Goal: Check status: Check status

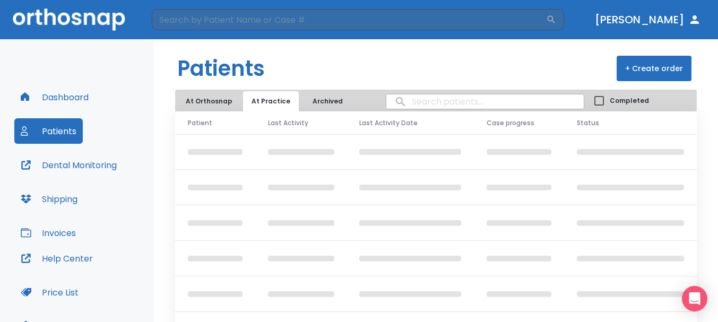
click at [56, 126] on button "Patients" at bounding box center [48, 130] width 68 height 25
click at [68, 105] on button "Dashboard" at bounding box center [54, 96] width 81 height 25
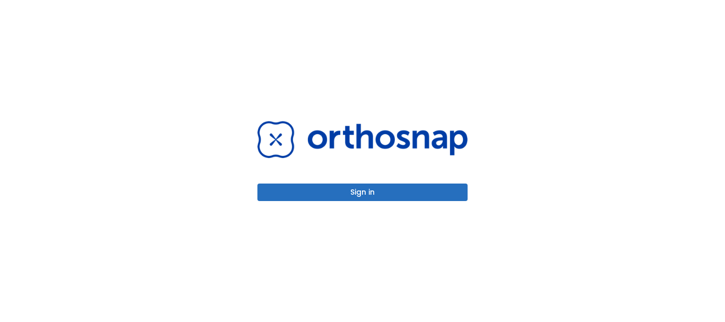
click at [366, 187] on button "Sign in" at bounding box center [363, 193] width 210 height 18
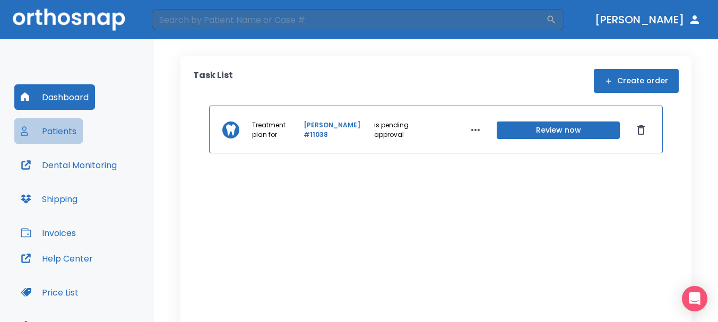
click at [69, 122] on button "Patients" at bounding box center [48, 130] width 68 height 25
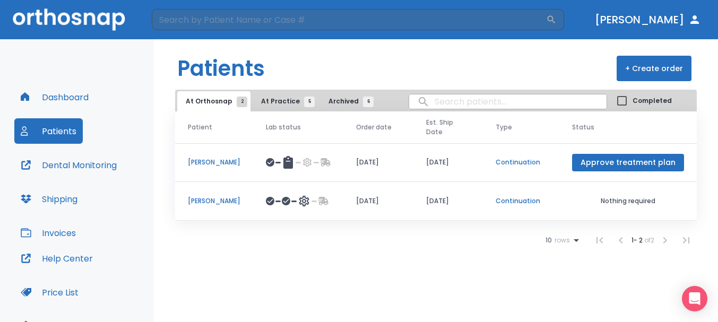
click at [214, 198] on p "[PERSON_NAME]" at bounding box center [214, 201] width 53 height 10
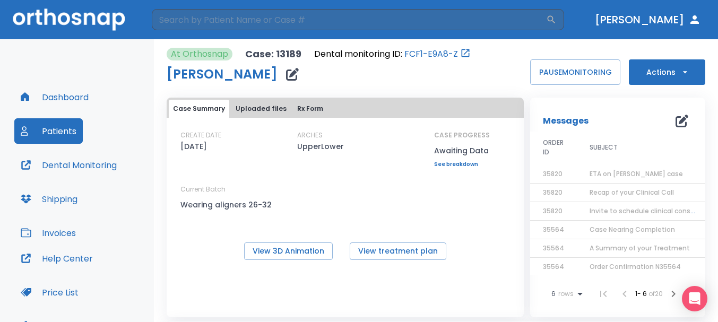
click at [83, 105] on button "Dashboard" at bounding box center [54, 96] width 81 height 25
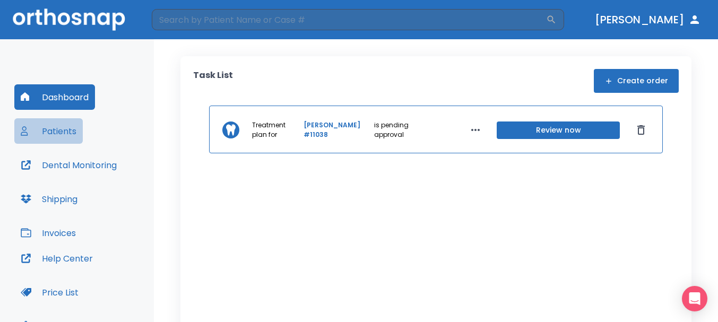
click at [58, 130] on button "Patients" at bounding box center [48, 130] width 68 height 25
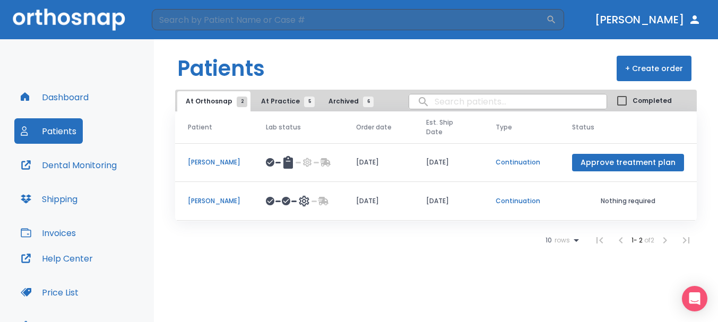
click at [632, 160] on button "Approve treatment plan" at bounding box center [628, 163] width 112 height 18
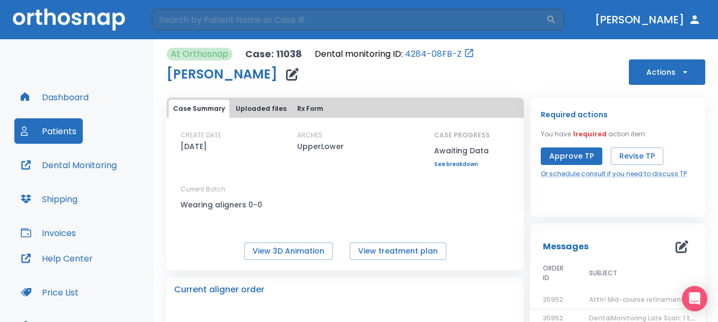
click at [578, 156] on button "Approve TP" at bounding box center [572, 157] width 62 height 18
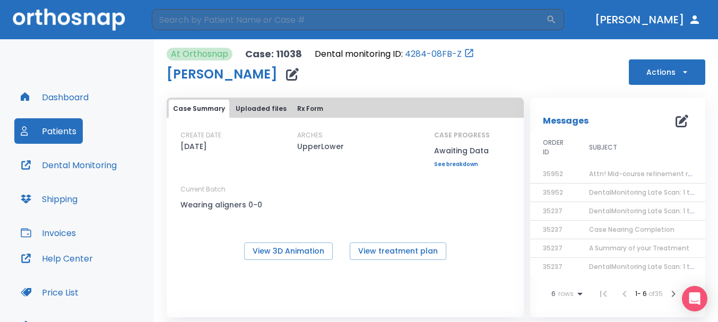
click at [70, 129] on button "Patients" at bounding box center [48, 130] width 68 height 25
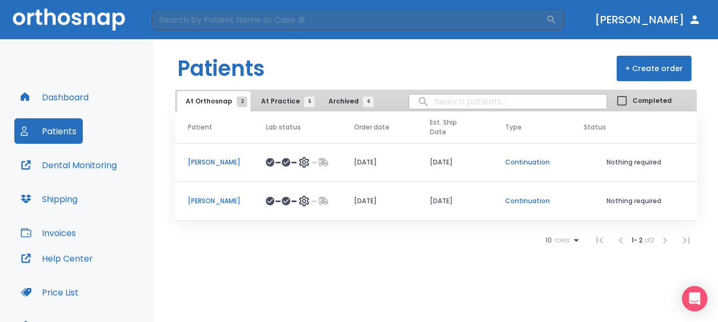
click at [221, 196] on p "Jesse Salazar" at bounding box center [214, 201] width 53 height 10
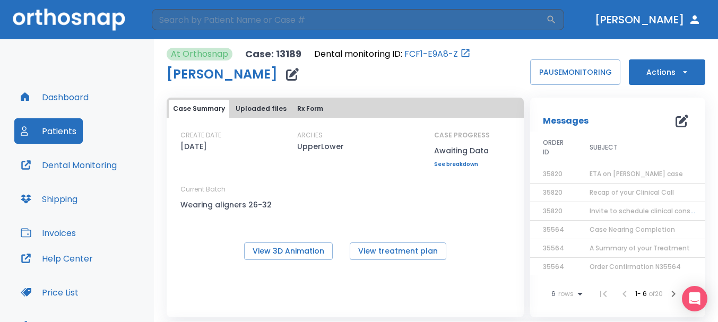
click at [606, 173] on span "ETA on Jesse Salazar case" at bounding box center [636, 173] width 93 height 9
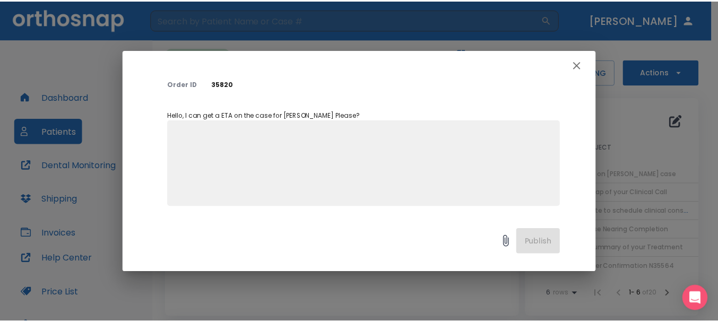
scroll to position [78, 0]
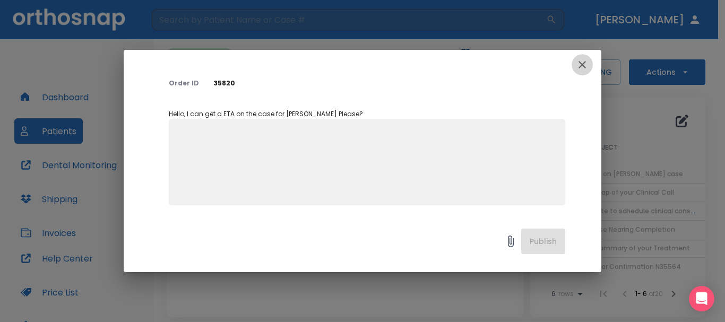
click at [584, 65] on icon "button" at bounding box center [582, 64] width 13 height 13
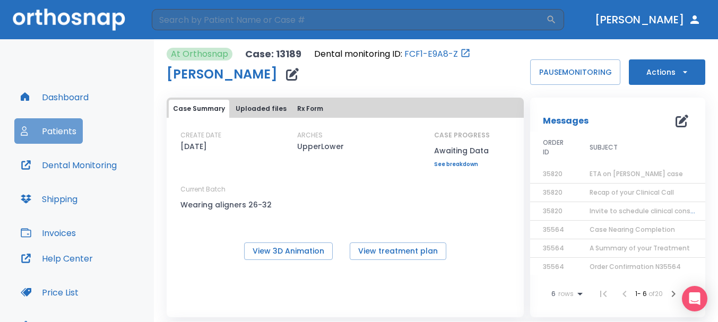
click at [67, 132] on button "Patients" at bounding box center [48, 130] width 68 height 25
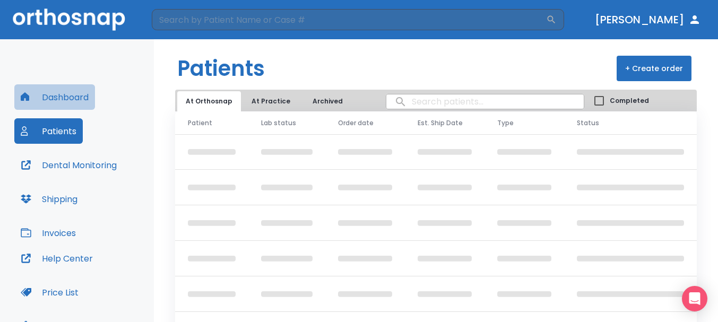
click at [65, 101] on button "Dashboard" at bounding box center [54, 96] width 81 height 25
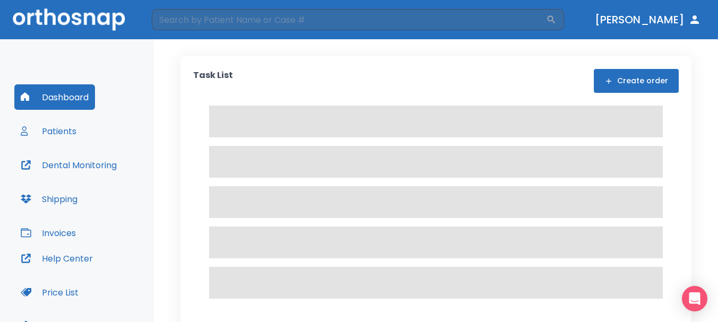
click at [81, 101] on button "Dashboard" at bounding box center [54, 96] width 81 height 25
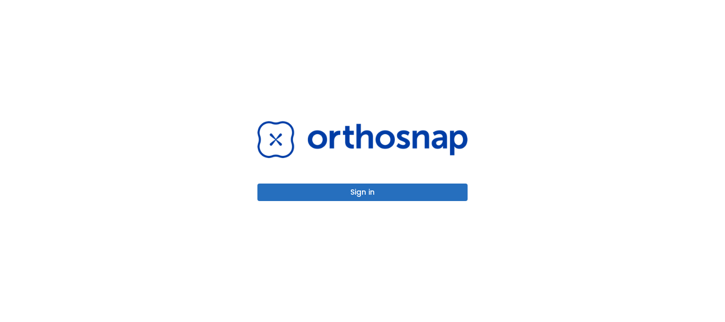
click at [369, 190] on button "Sign in" at bounding box center [363, 193] width 210 height 18
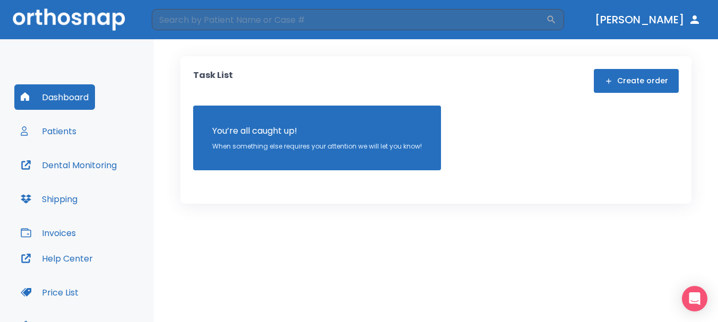
click at [31, 129] on button "Patients" at bounding box center [48, 130] width 68 height 25
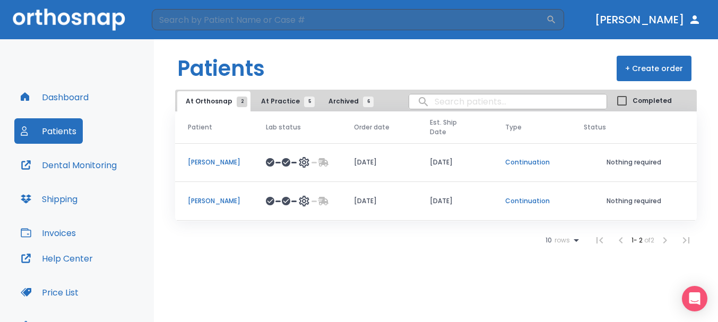
click at [431, 194] on td "[DATE]" at bounding box center [455, 201] width 76 height 39
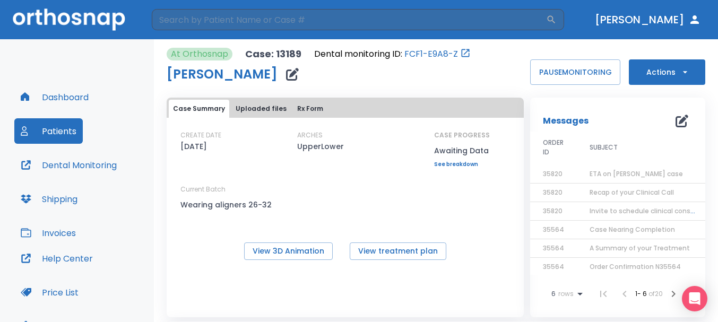
click at [456, 212] on div "CREATE DATE [DATE] ARCHES UpperLower CASE PROGRESS Awaiting Data Upper progress…" at bounding box center [345, 176] width 357 height 91
click at [58, 103] on button "Dashboard" at bounding box center [54, 96] width 81 height 25
